Goal: Transaction & Acquisition: Purchase product/service

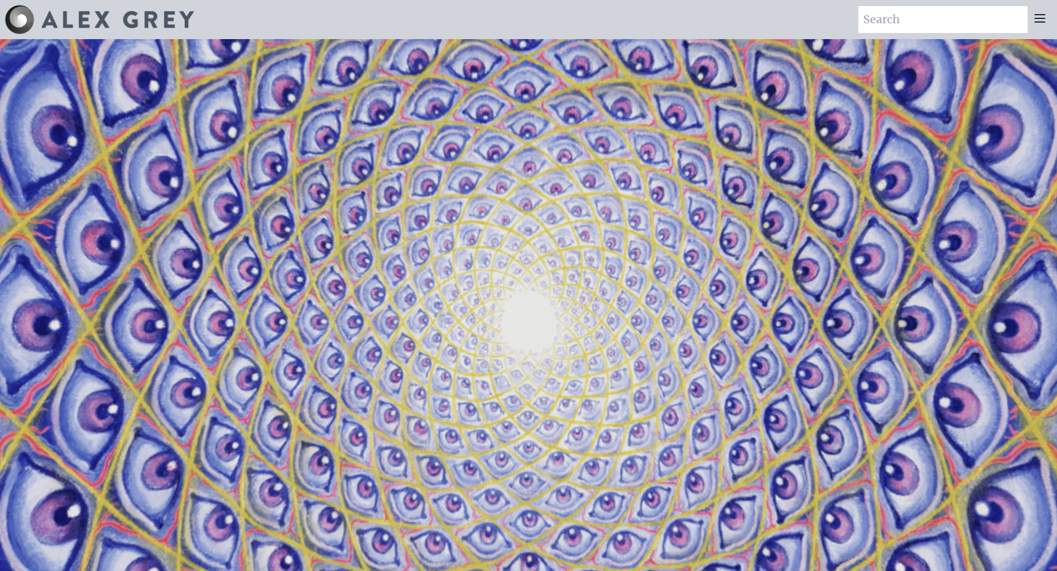
click at [1041, 20] on icon at bounding box center [1039, 18] width 15 height 15
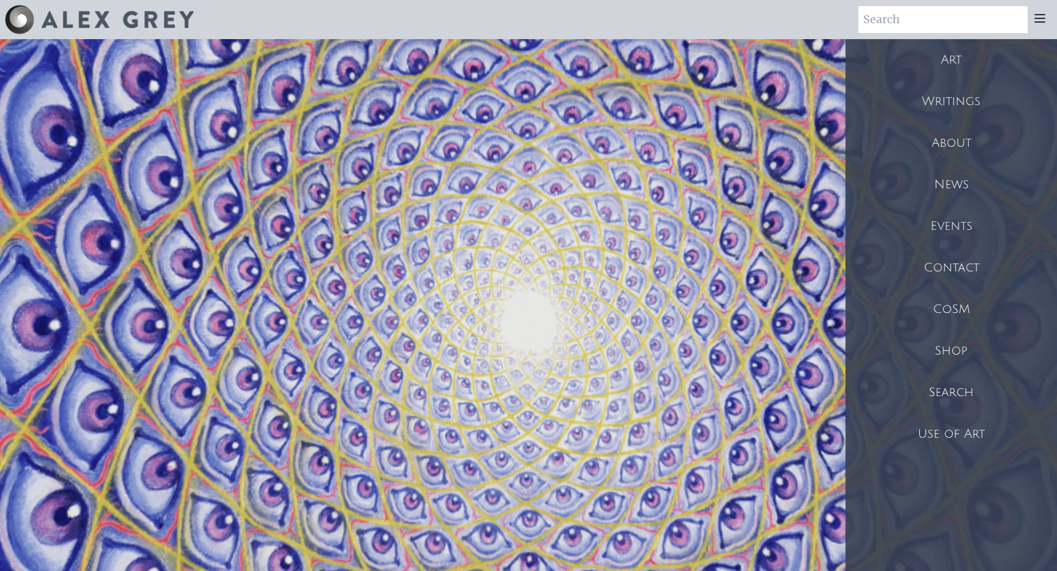
click at [953, 353] on div "Shop" at bounding box center [950, 351] width 211 height 42
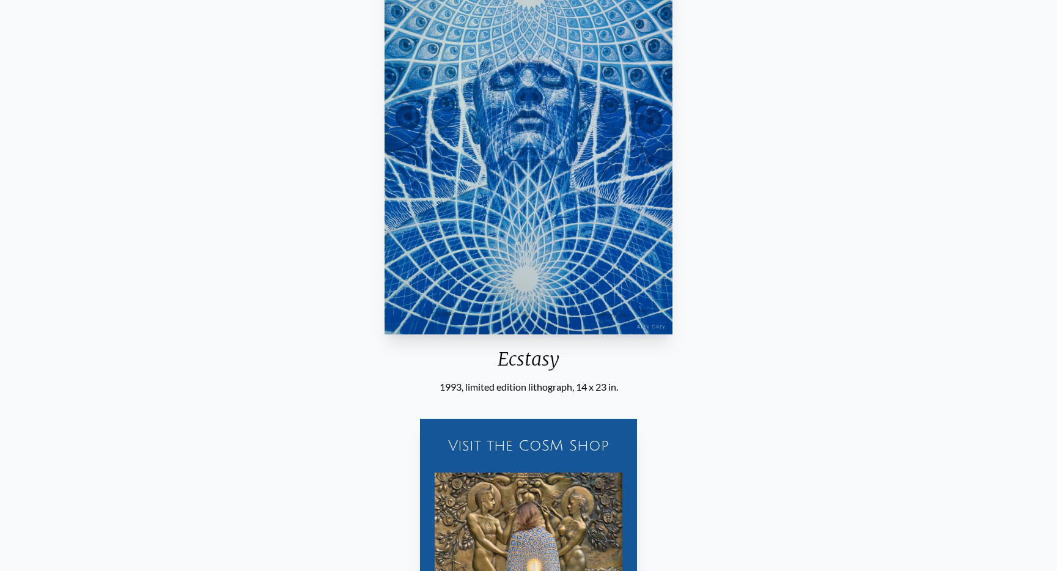
scroll to position [263, 0]
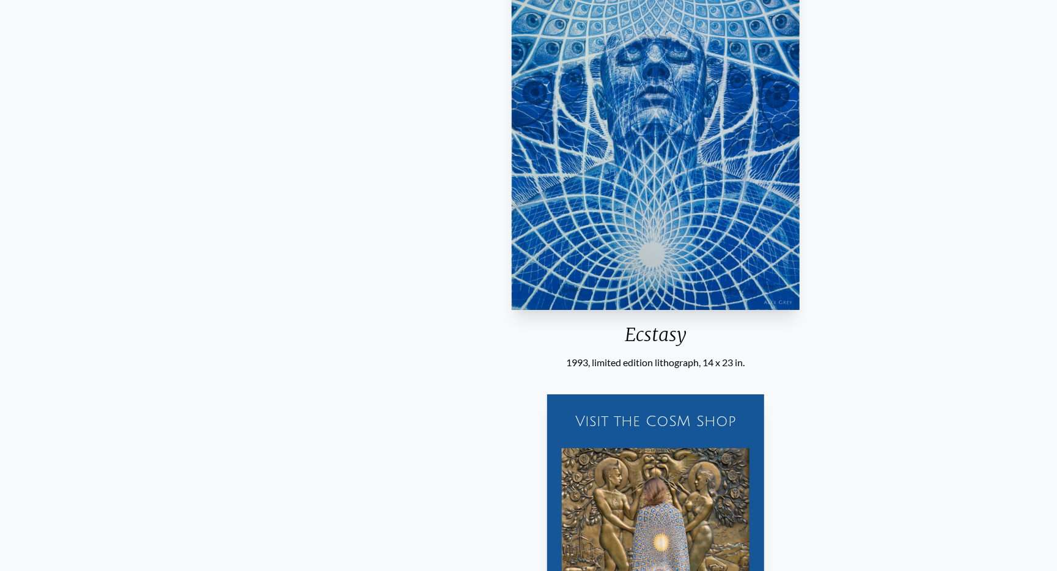
click at [610, 374] on div "Ecstasy 1993, limited edition lithograph, 14 x 23 in. Visit the CoSM Shop Ecsta…" at bounding box center [655, 289] width 1037 height 883
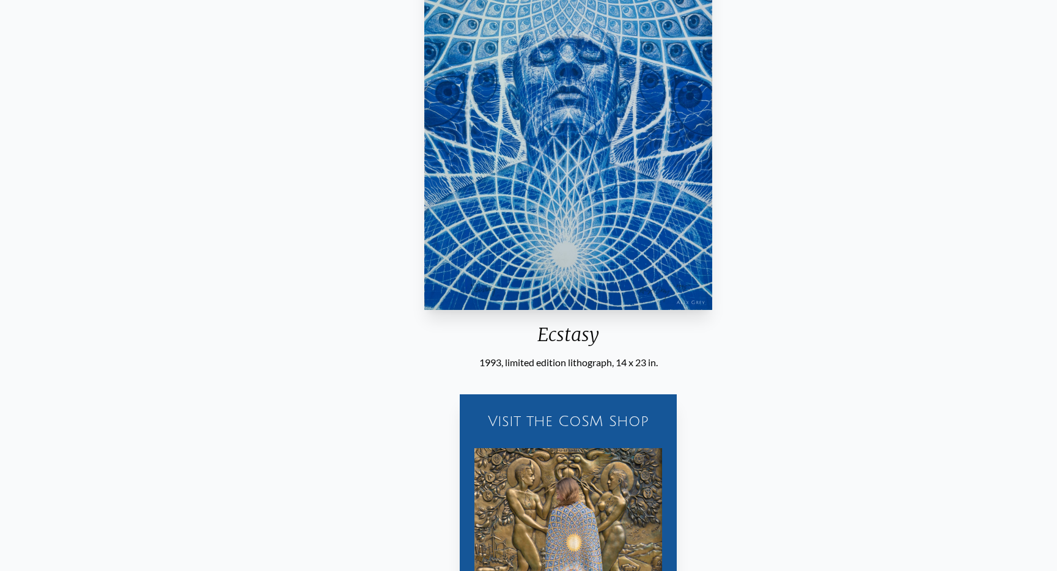
click at [541, 350] on div "Ecstasy" at bounding box center [568, 339] width 298 height 32
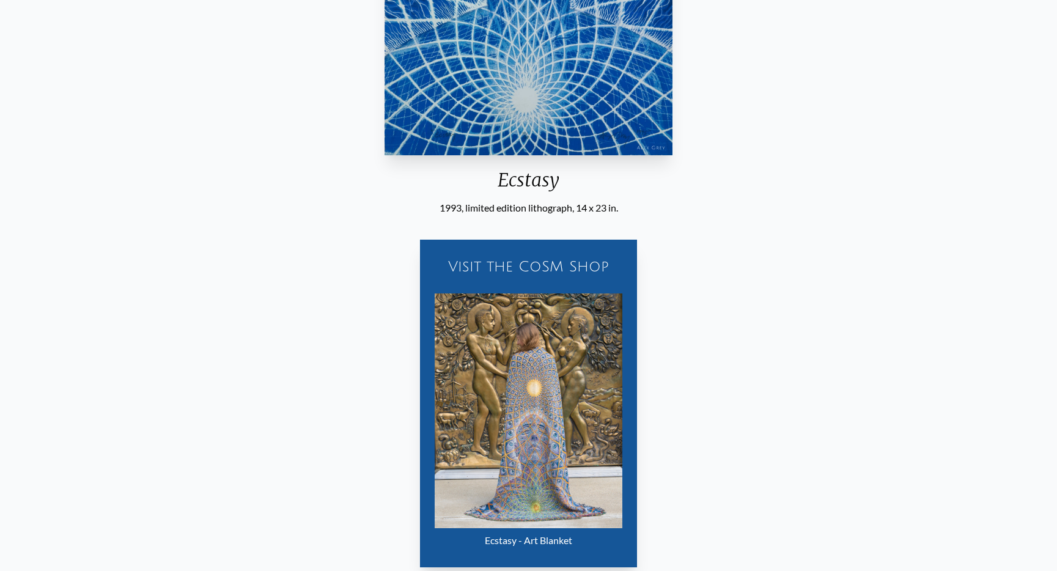
scroll to position [413, 0]
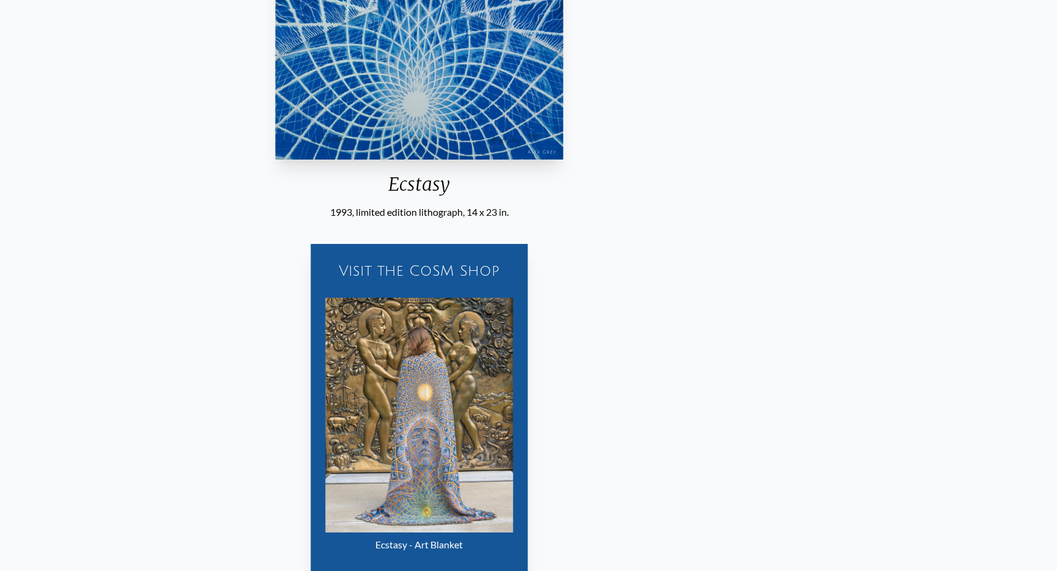
click at [498, 211] on div "1993, limited edition lithograph, 14 x 23 in." at bounding box center [419, 212] width 298 height 15
